Goal: Transaction & Acquisition: Purchase product/service

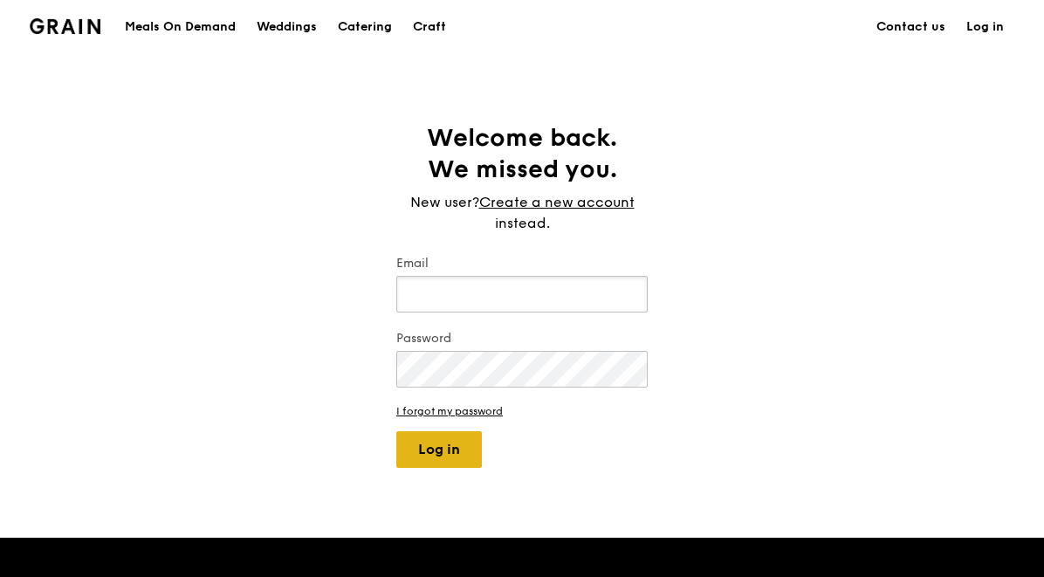
type input "jhoana@grain.com.sg"
click at [449, 449] on button "Log in" at bounding box center [439, 449] width 86 height 37
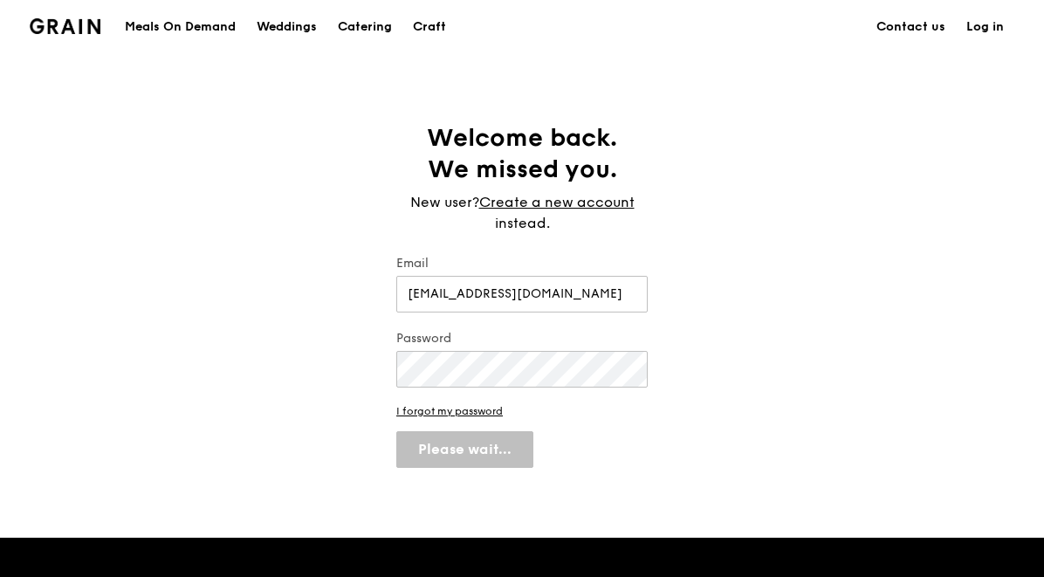
select select "100"
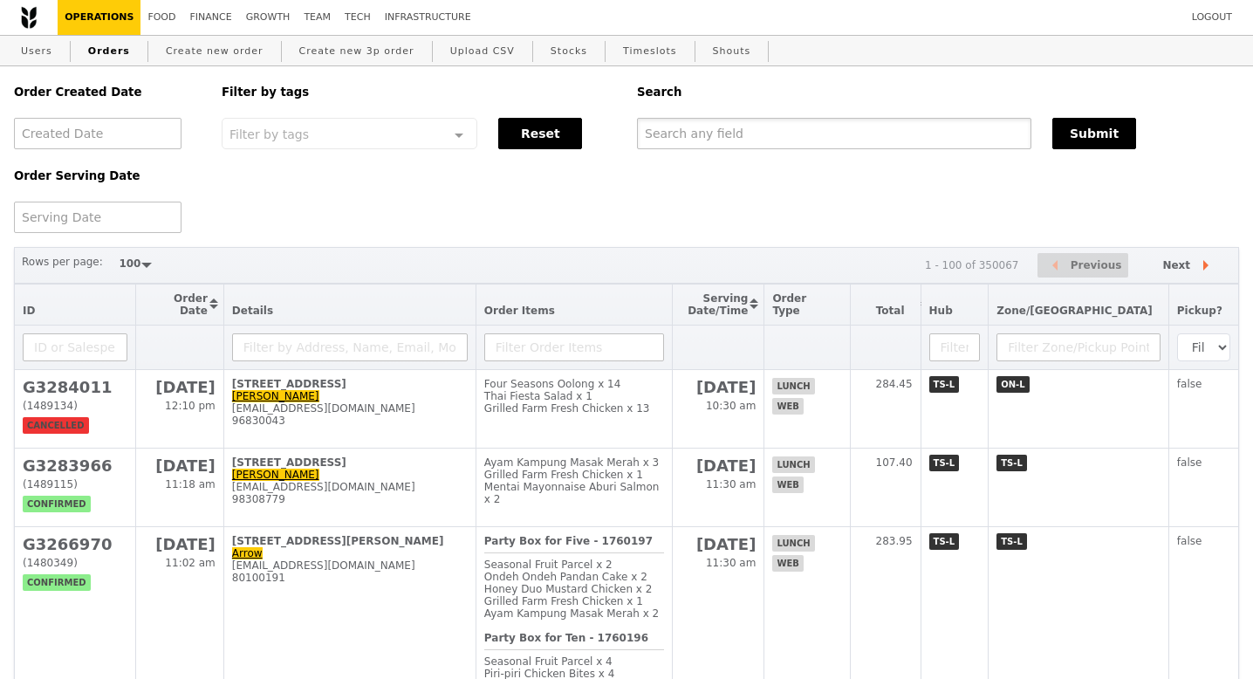
click at [667, 131] on input "text" at bounding box center [834, 133] width 395 height 31
paste input "G3282330"
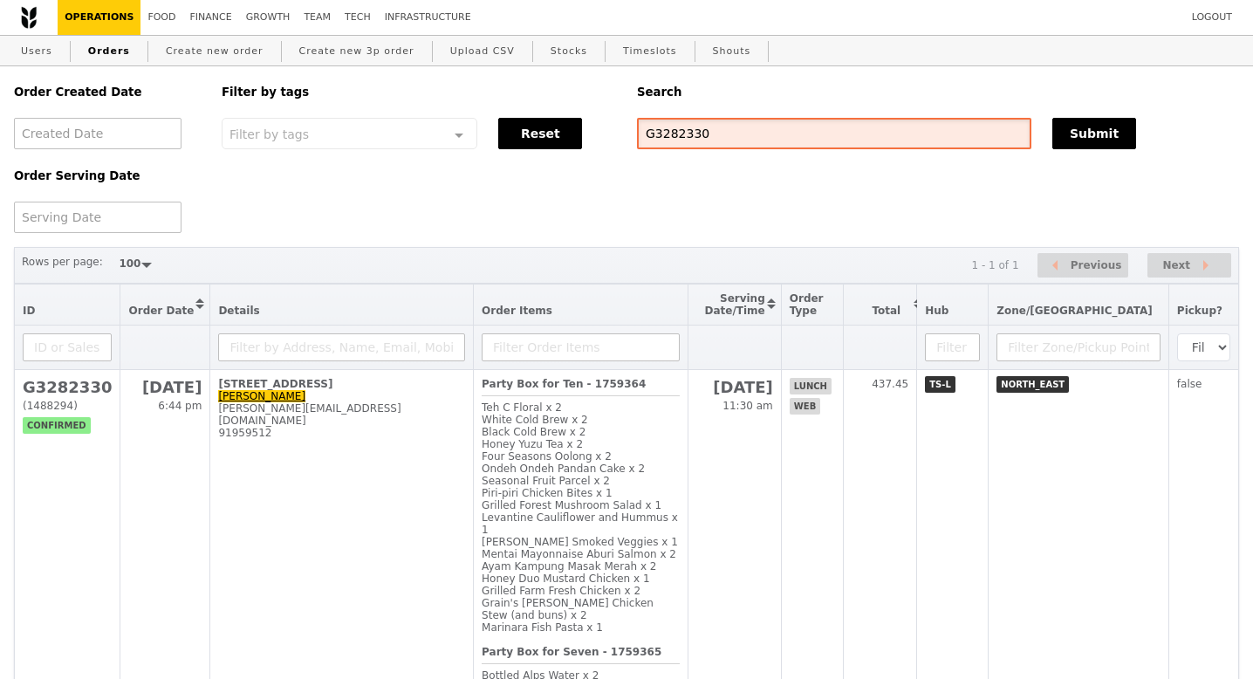
click at [720, 134] on input "G3282330" at bounding box center [834, 133] width 395 height 31
click at [721, 134] on input "G3282330" at bounding box center [834, 133] width 395 height 31
paste input "zarina.ghazali@pfizer.com"
type input "zarina.ghazali@pfizer.com"
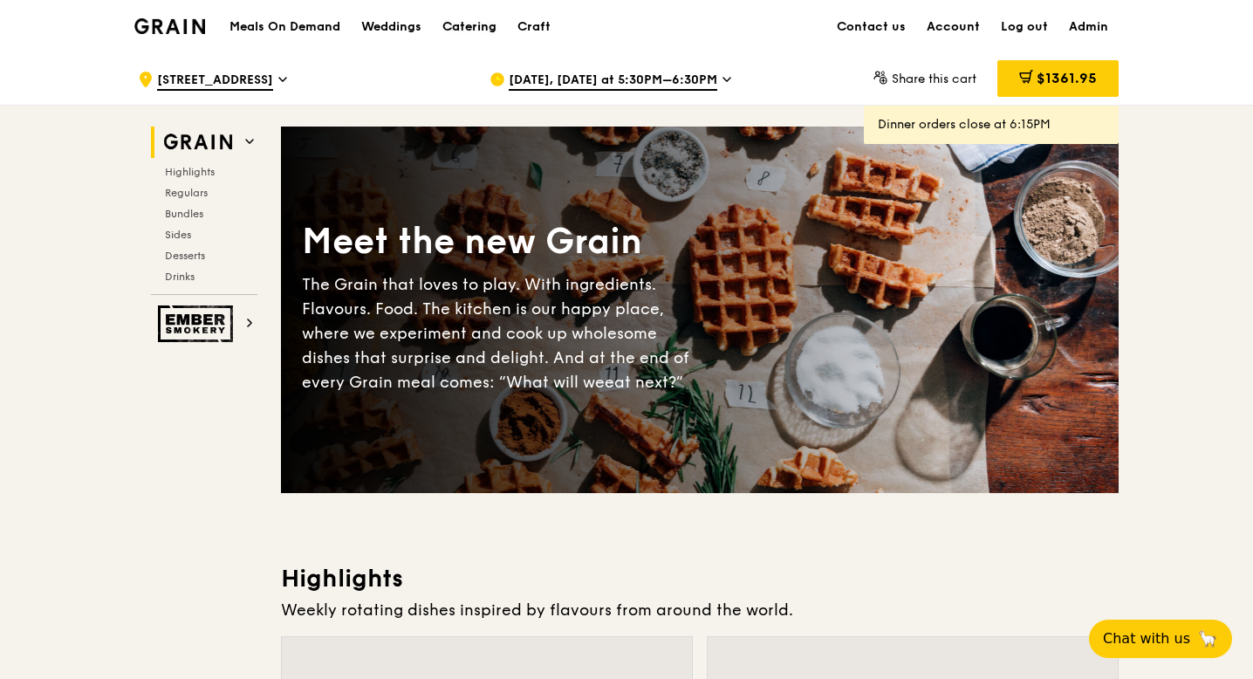
click at [478, 29] on div "Catering" at bounding box center [470, 27] width 54 height 52
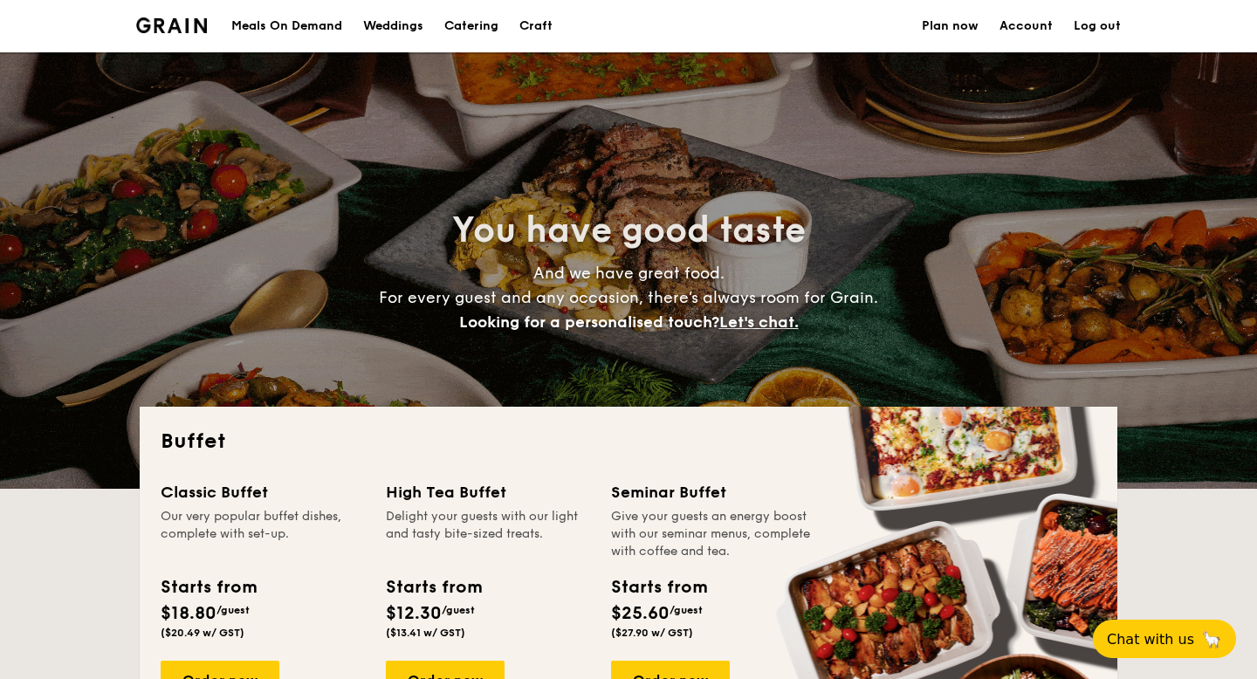
select select
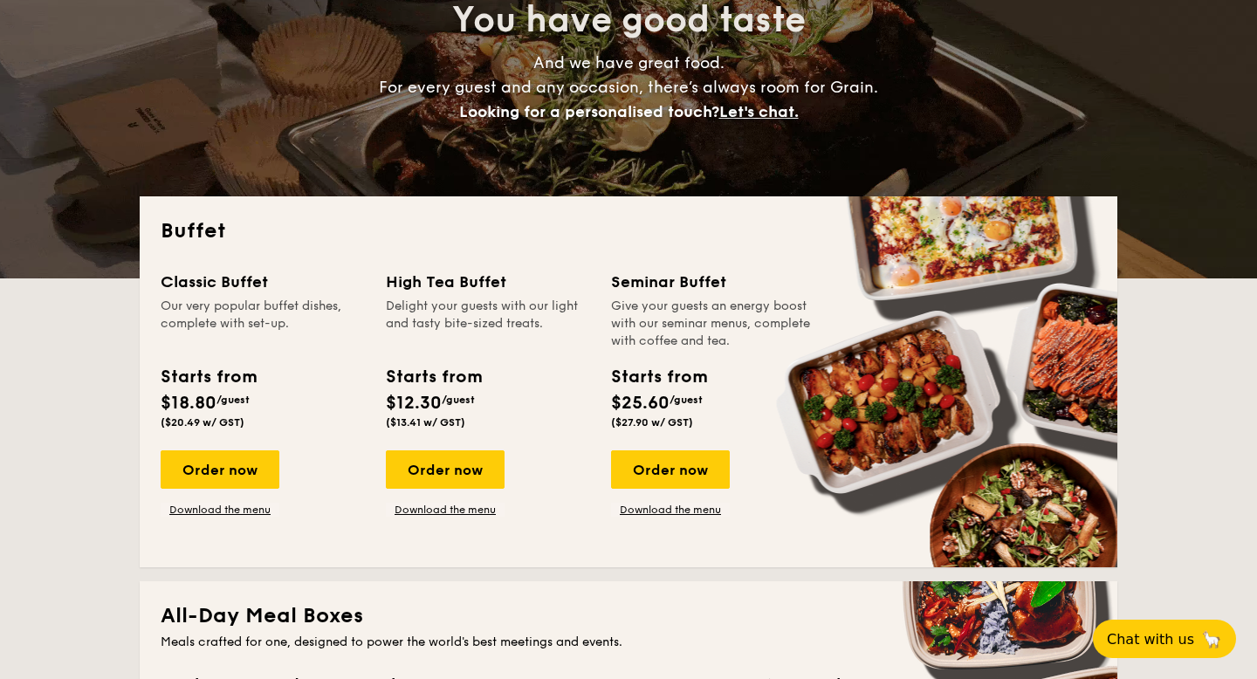
scroll to position [289, 0]
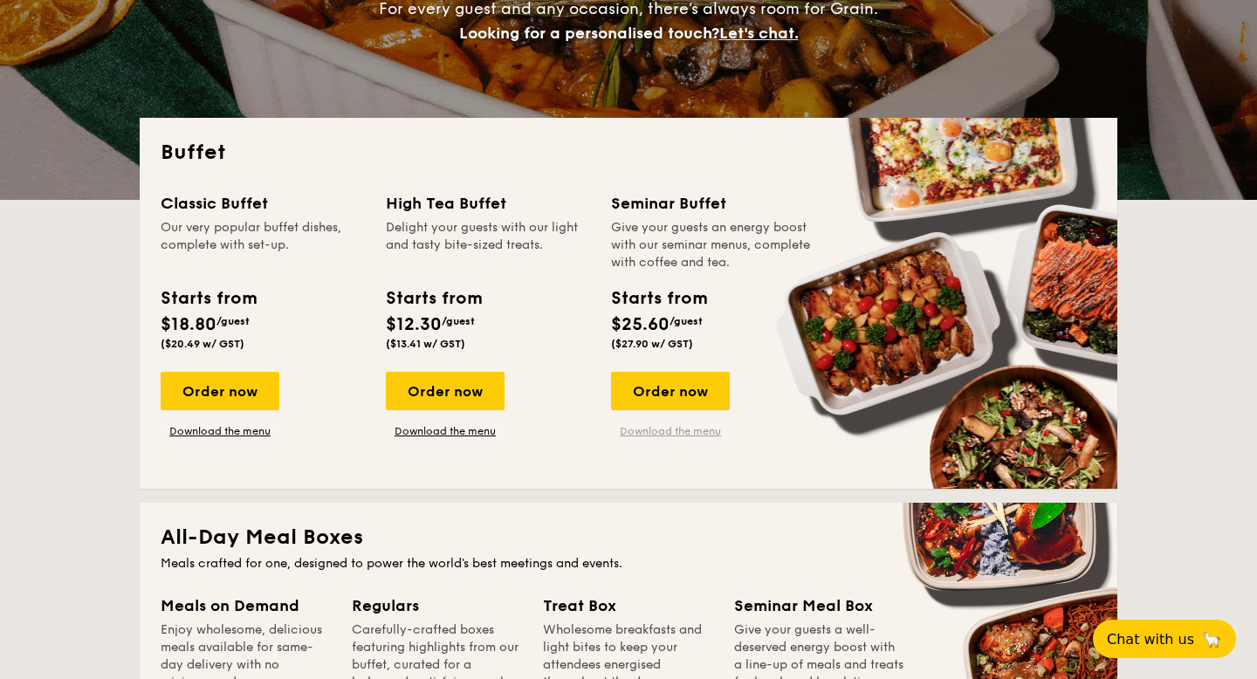
click at [633, 435] on link "Download the menu" at bounding box center [670, 431] width 119 height 14
click at [209, 402] on div "Order now" at bounding box center [220, 391] width 119 height 38
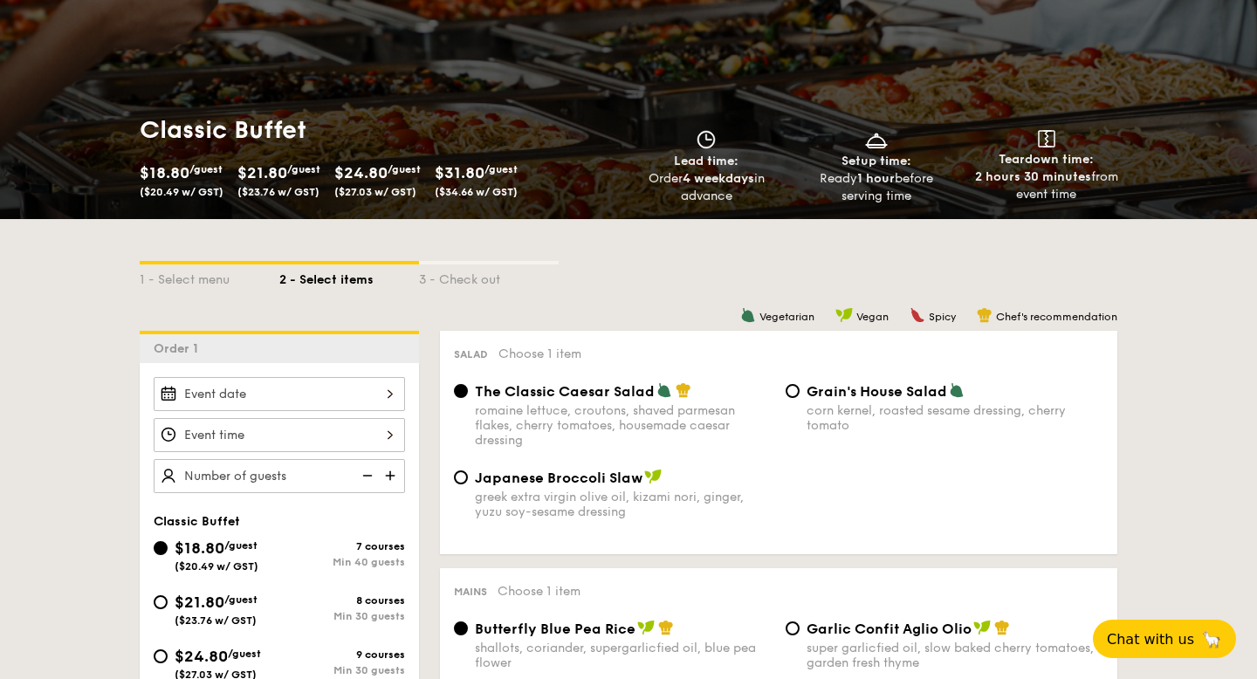
scroll to position [203, 0]
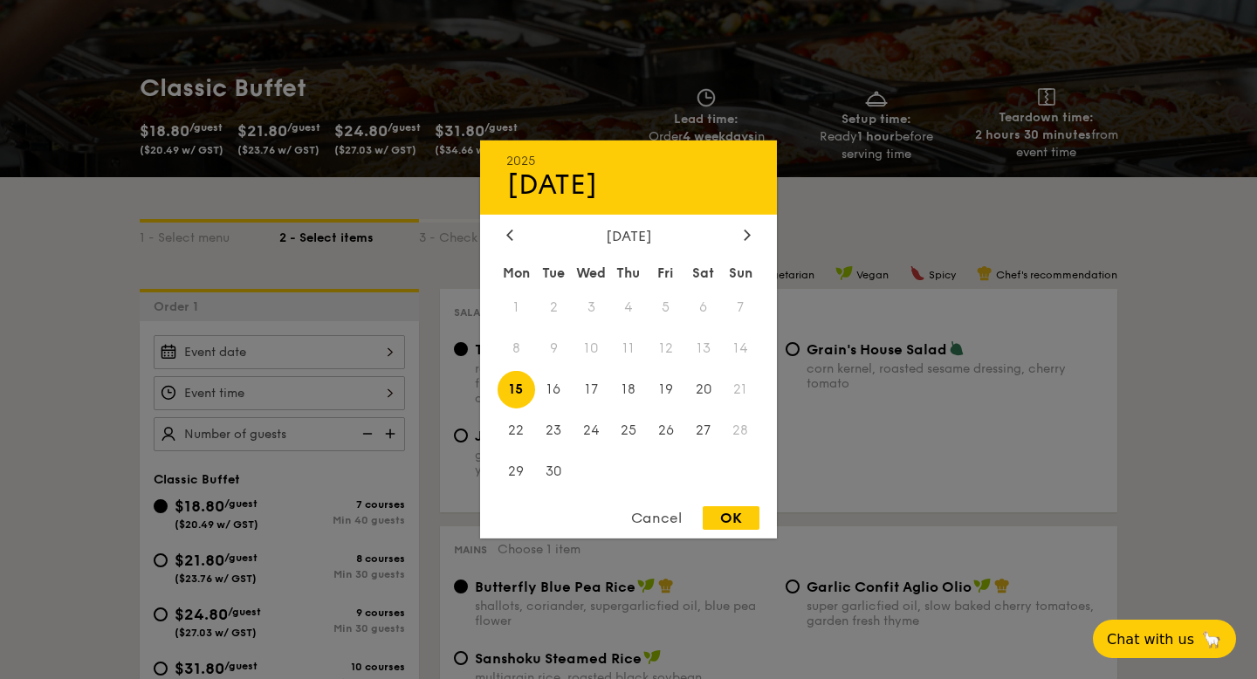
click at [305, 359] on div "2025 Sep [DATE] Tue Wed Thu Fri Sat Sun 1 2 3 4 5 6 7 8 9 10 11 12 13 14 15 16 …" at bounding box center [279, 352] width 251 height 34
click at [707, 355] on span "13" at bounding box center [703, 349] width 38 height 38
click at [562, 349] on span "9" at bounding box center [554, 349] width 38 height 38
click at [705, 347] on span "13" at bounding box center [703, 349] width 38 height 38
click at [662, 521] on div "Cancel" at bounding box center [657, 518] width 86 height 24
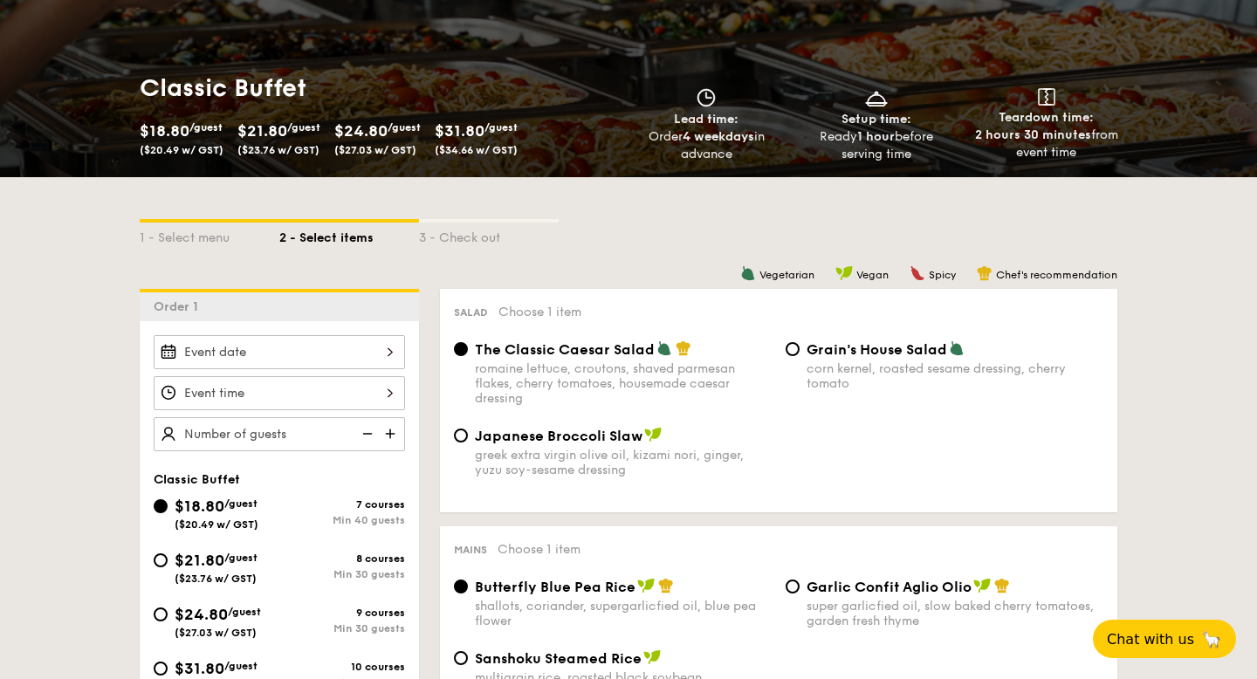
click at [370, 360] on div at bounding box center [279, 352] width 251 height 34
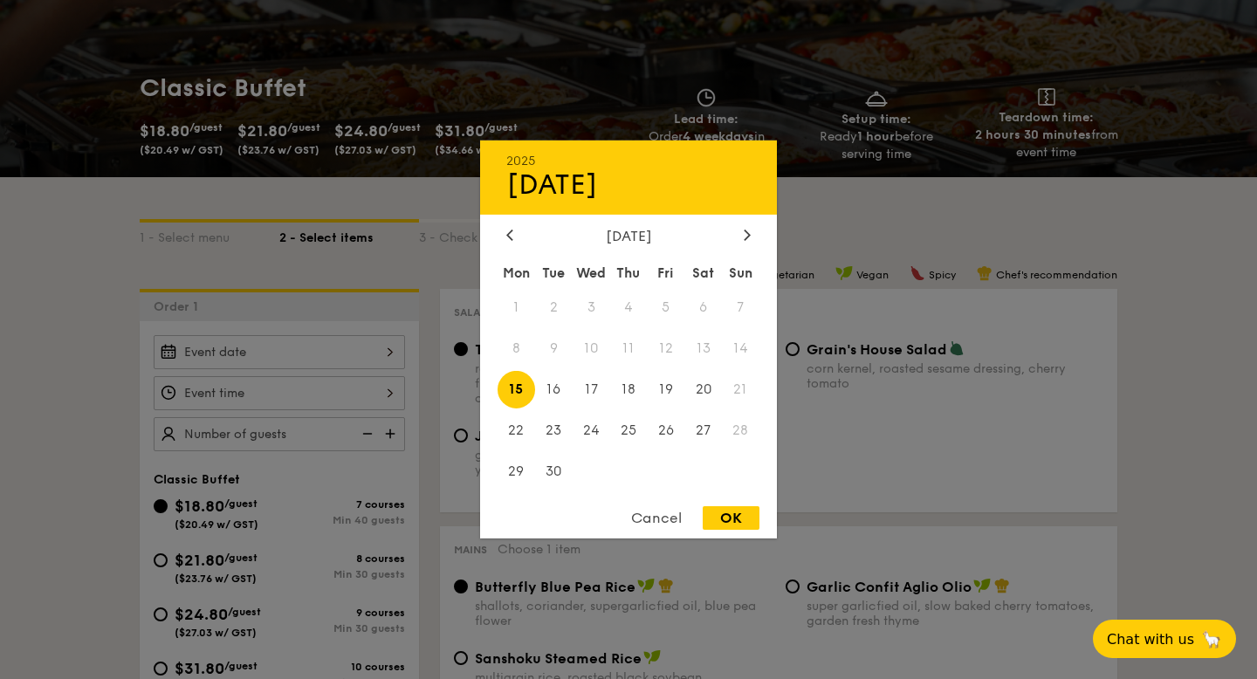
drag, startPoint x: 667, startPoint y: 361, endPoint x: 278, endPoint y: 128, distance: 453.7
click at [653, 361] on span "12" at bounding box center [666, 349] width 38 height 38
